Goal: Find specific page/section: Find specific page/section

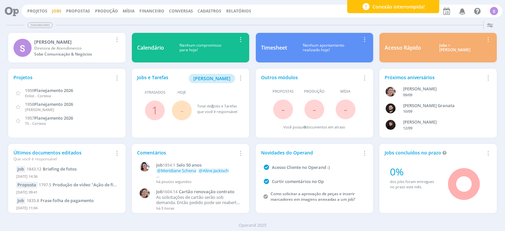
click at [56, 13] on link "Jobs" at bounding box center [57, 11] width 10 height 6
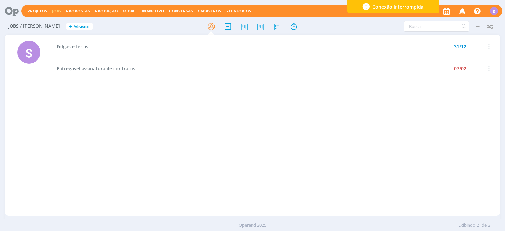
click at [198, 12] on span "Cadastros" at bounding box center [209, 11] width 24 height 6
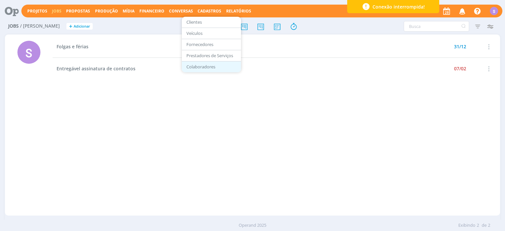
click at [191, 67] on link "Colaboradores" at bounding box center [211, 67] width 55 height 10
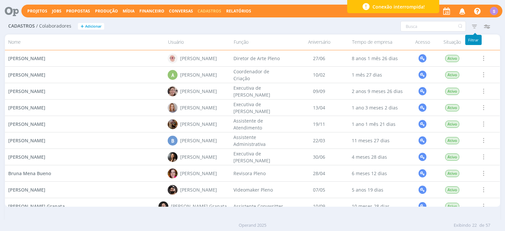
click at [475, 28] on icon "button" at bounding box center [474, 26] width 12 height 12
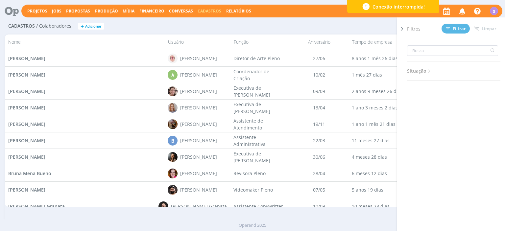
click at [141, 31] on h2 "Cadastros / Colaboradores + Adicionar" at bounding box center [128, 25] width 241 height 14
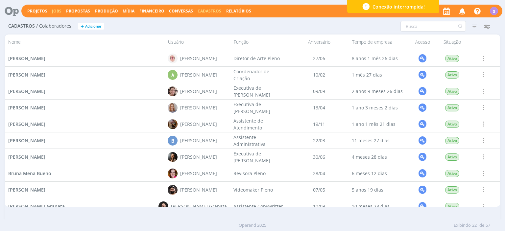
click at [52, 11] on link "Jobs" at bounding box center [57, 11] width 10 height 6
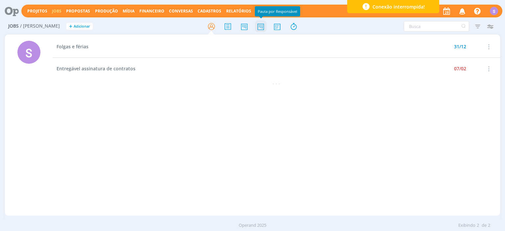
click at [263, 26] on icon at bounding box center [261, 26] width 12 height 13
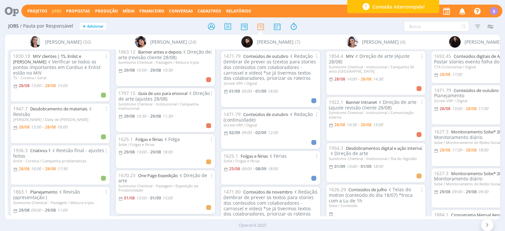
scroll to position [303, 0]
